Goal: Task Accomplishment & Management: Use online tool/utility

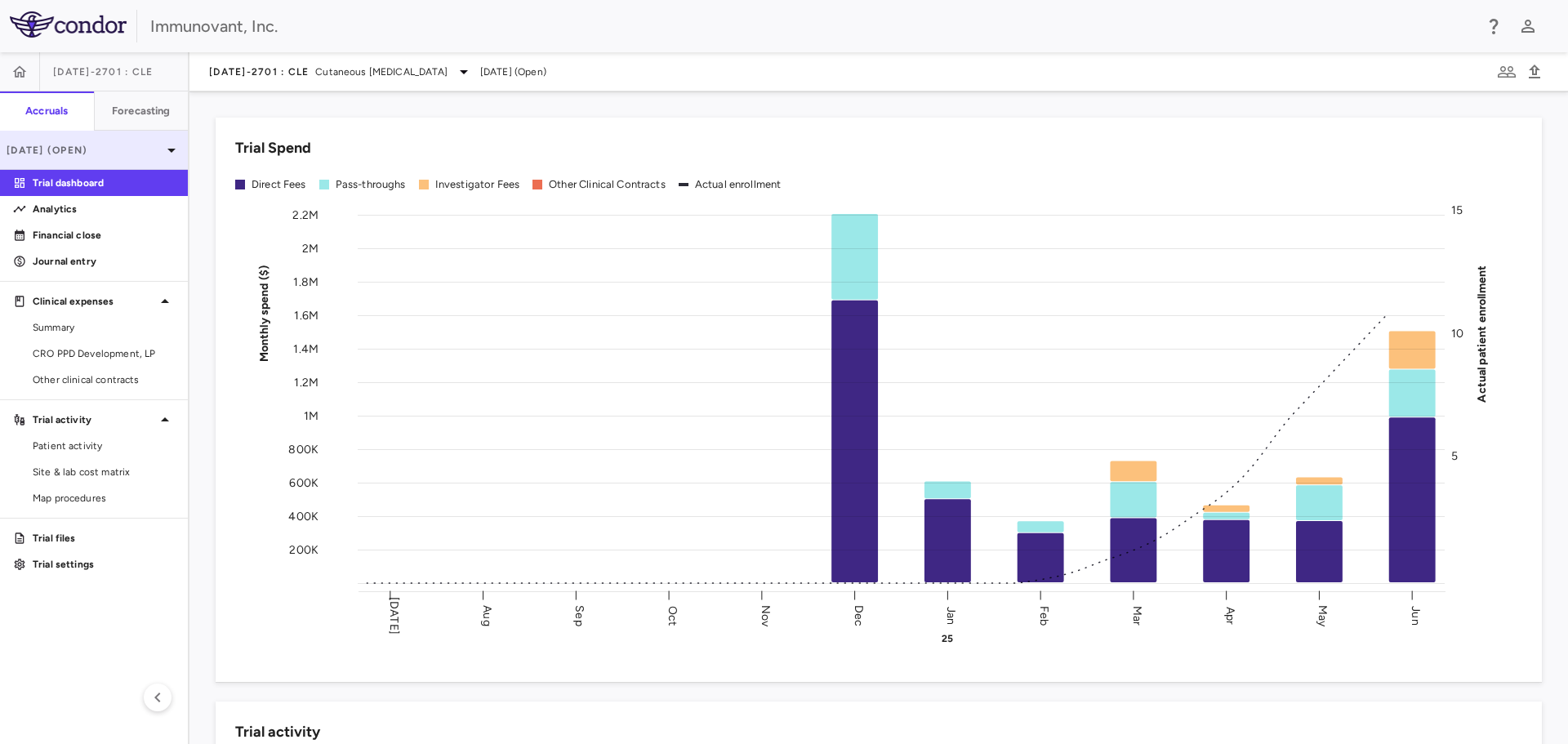
click at [82, 144] on p "Jun 2025 (Open)" at bounding box center [84, 150] width 155 height 15
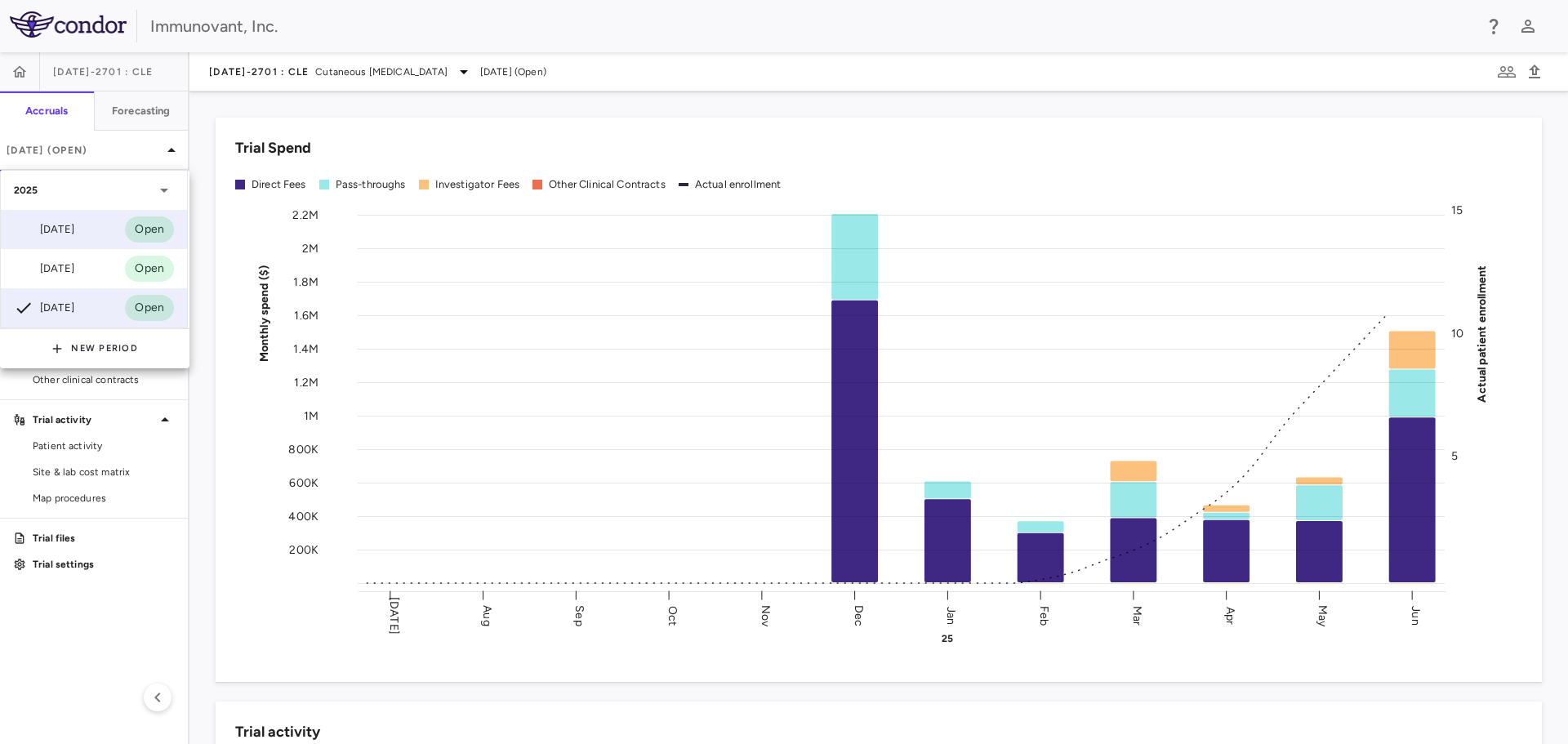
click at [90, 230] on div "Aug 2025 Open" at bounding box center [93, 230] width 186 height 39
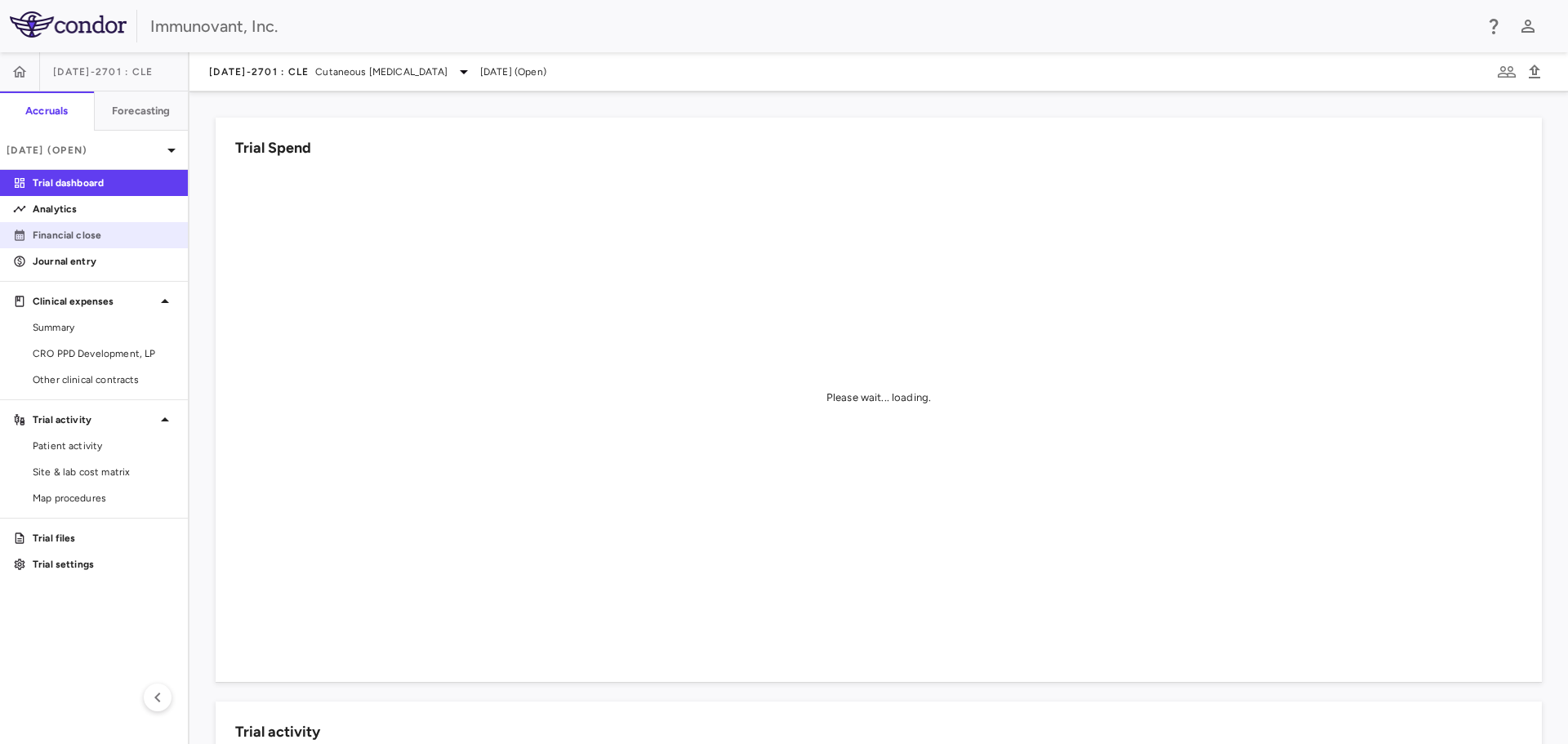
click at [84, 229] on p "Financial close" at bounding box center [104, 234] width 142 height 15
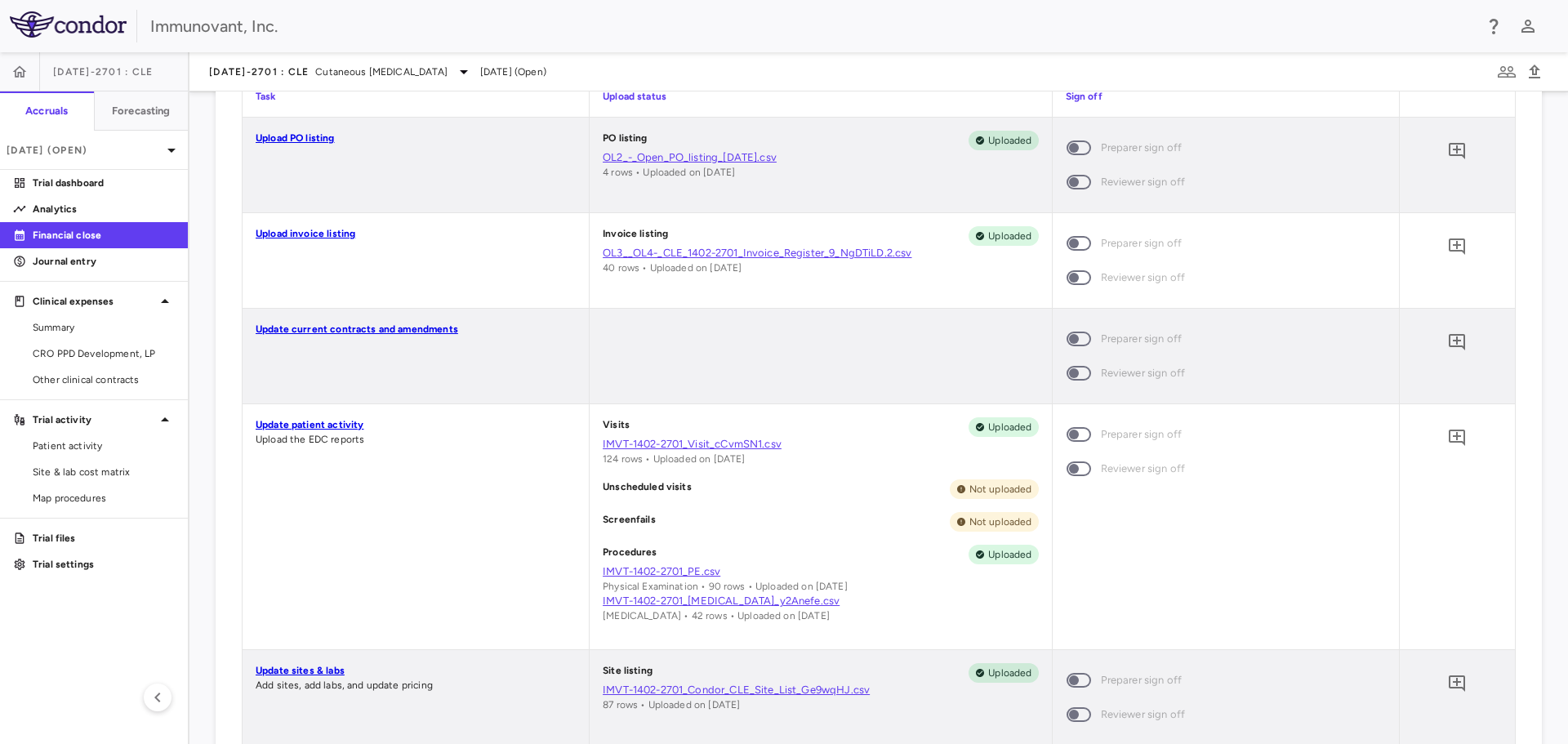
scroll to position [572, 0]
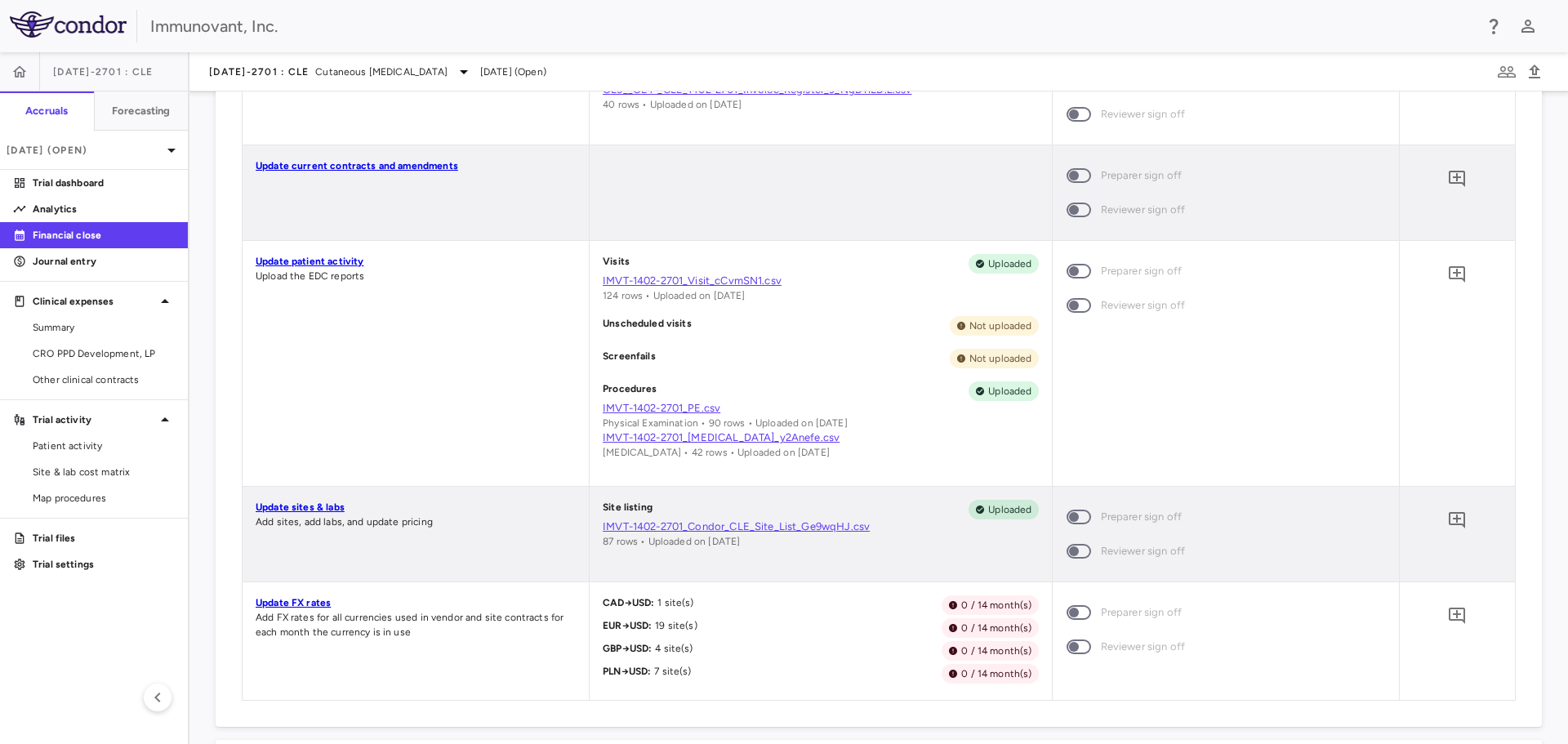
click at [768, 526] on link "IMVT-1402-2701_Condor_CLE_Site_List_Ge9wqHJ.csv" at bounding box center [820, 526] width 435 height 15
drag, startPoint x: 94, startPoint y: 463, endPoint x: 126, endPoint y: 460, distance: 32.1
click at [94, 463] on link "Site & lab cost matrix" at bounding box center [93, 472] width 188 height 24
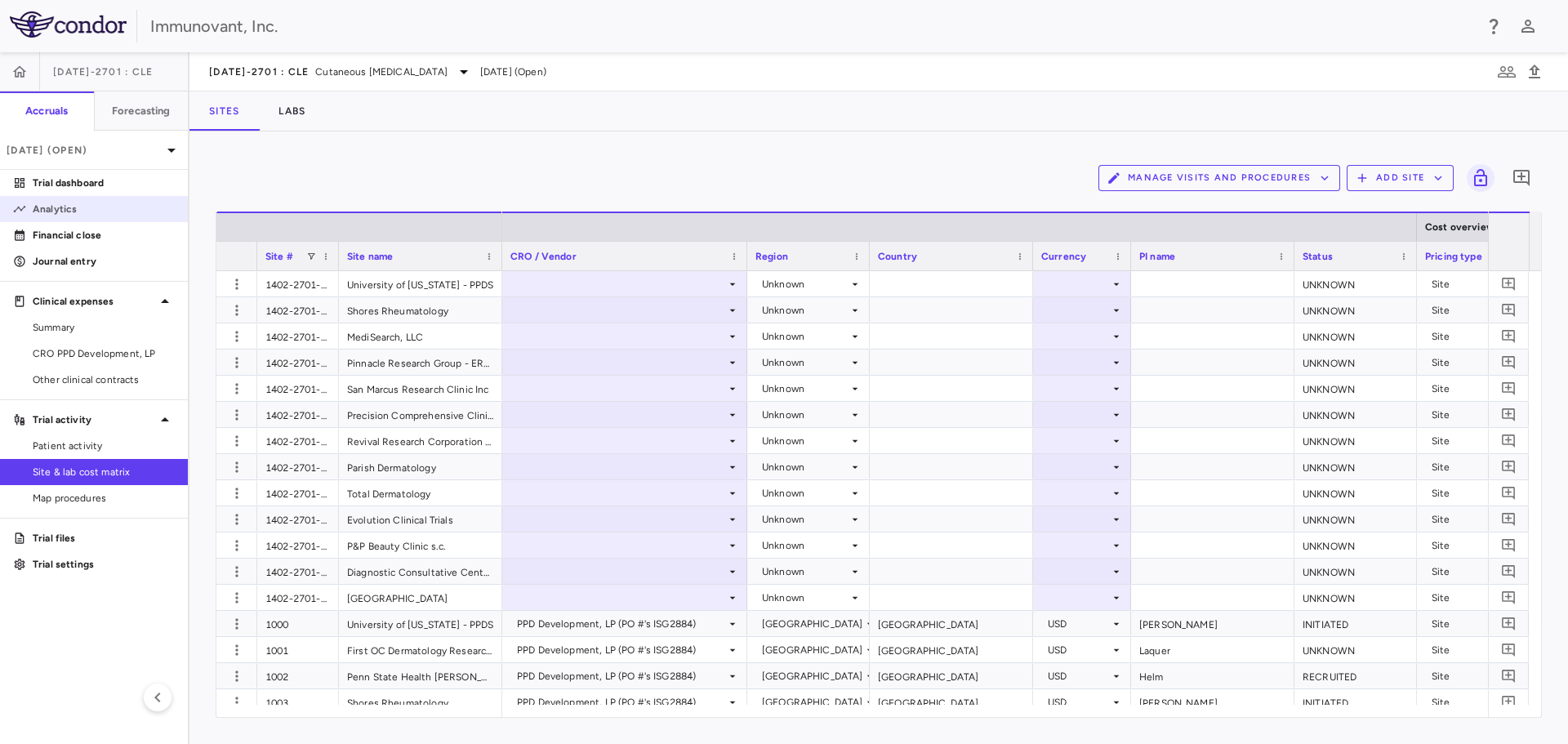
click at [69, 215] on p "Analytics" at bounding box center [104, 208] width 142 height 15
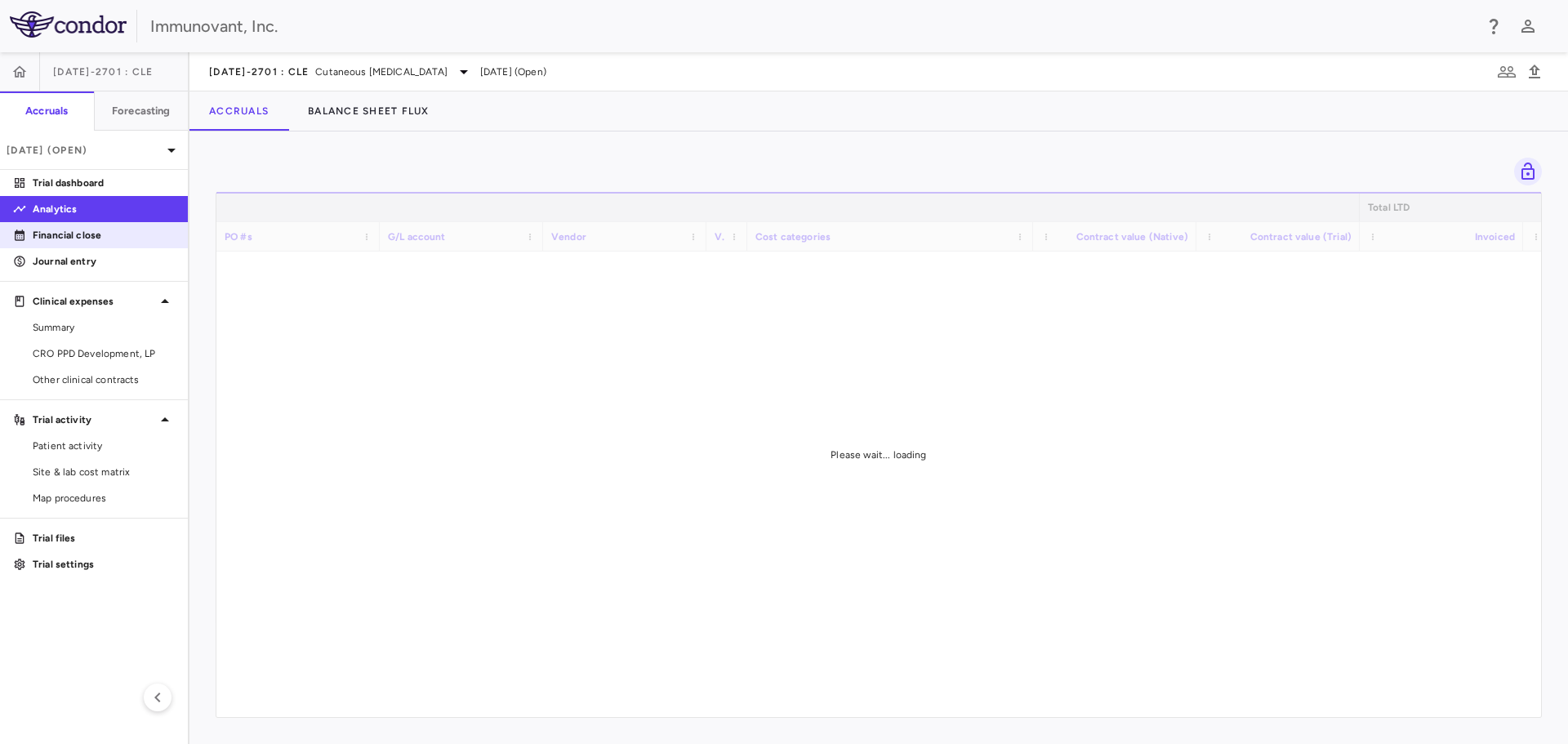
click at [68, 231] on p "Financial close" at bounding box center [104, 234] width 142 height 15
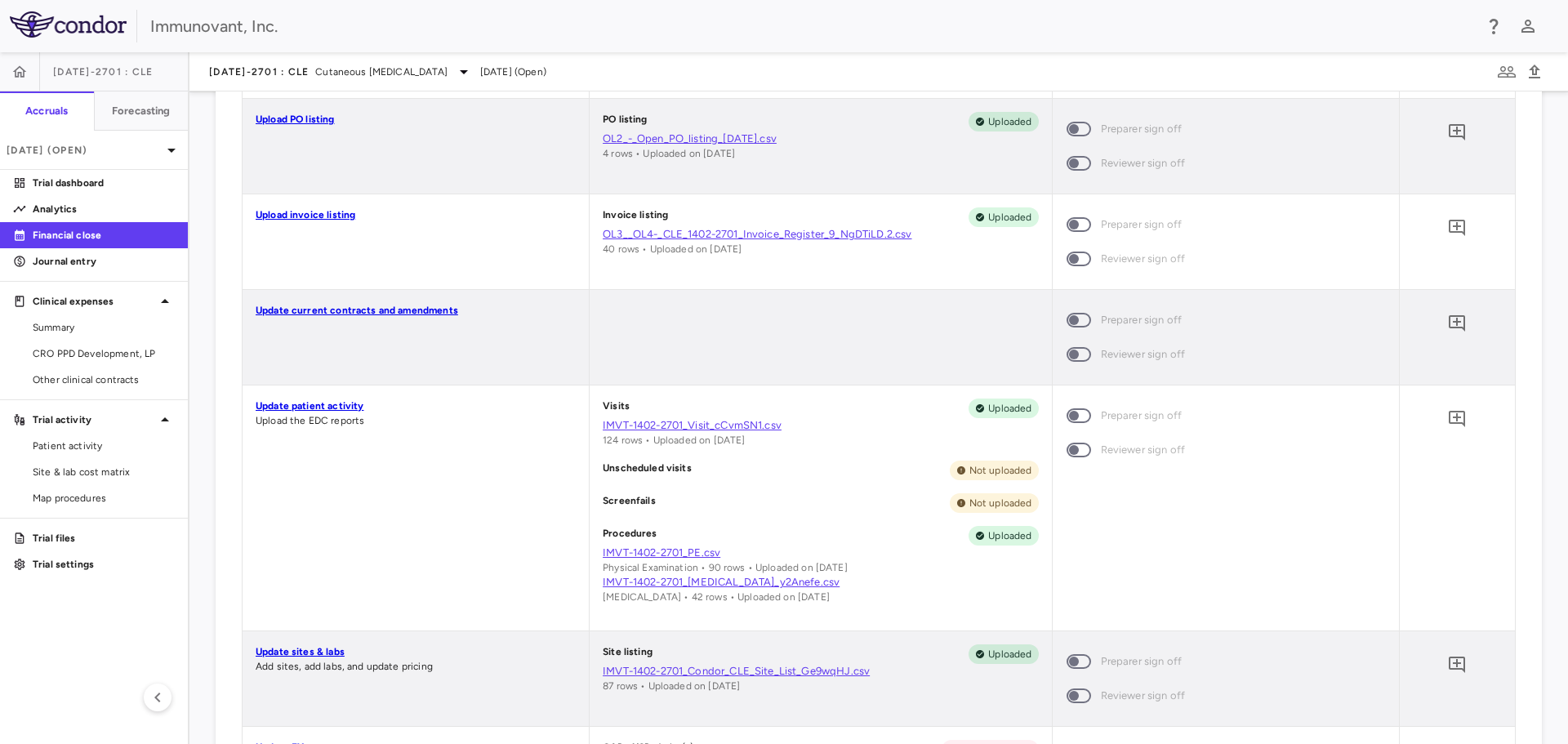
scroll to position [572, 0]
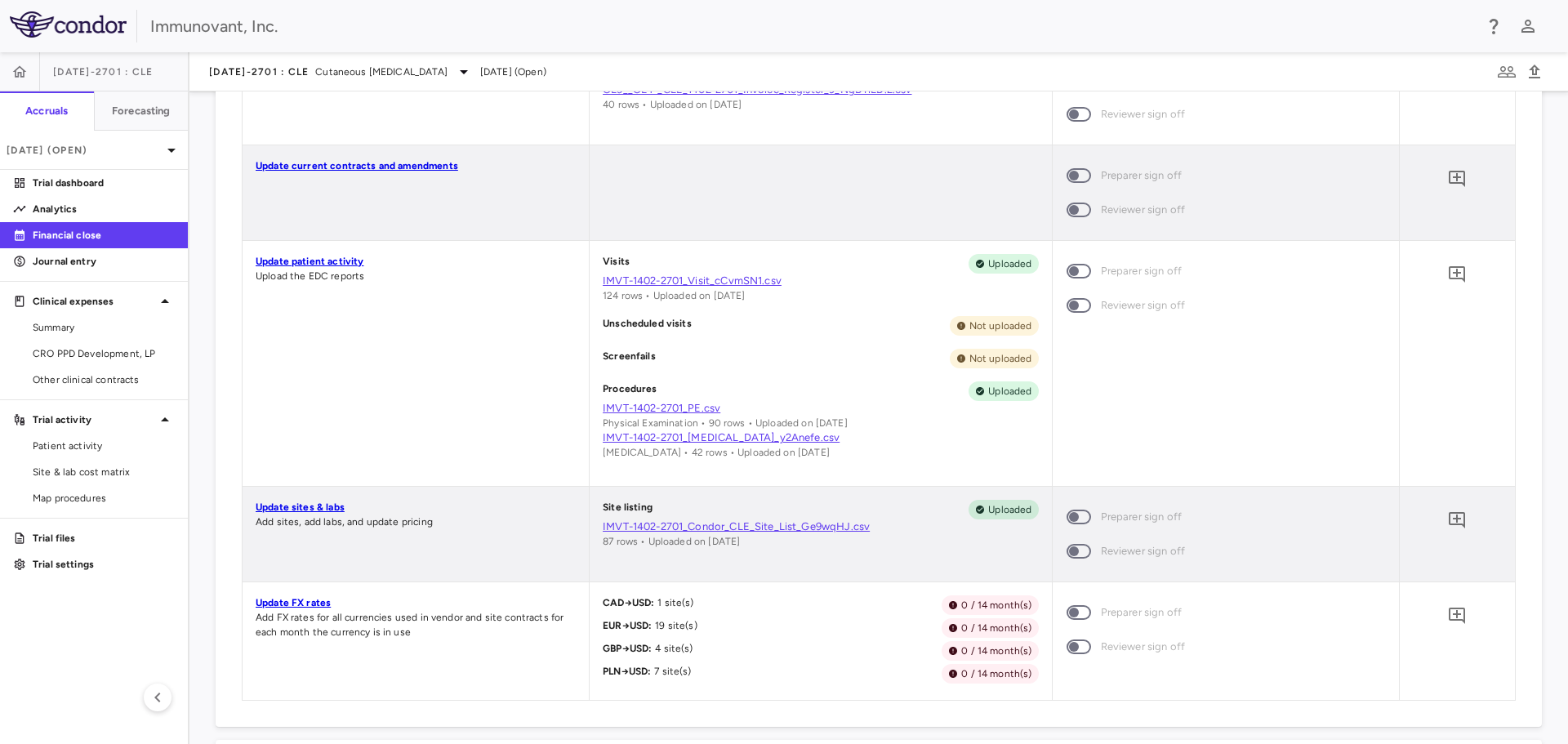
click at [674, 276] on link "IMVT-1402-2701_Visit_cCvmSN1.csv" at bounding box center [820, 280] width 435 height 15
